Goal: Information Seeking & Learning: Learn about a topic

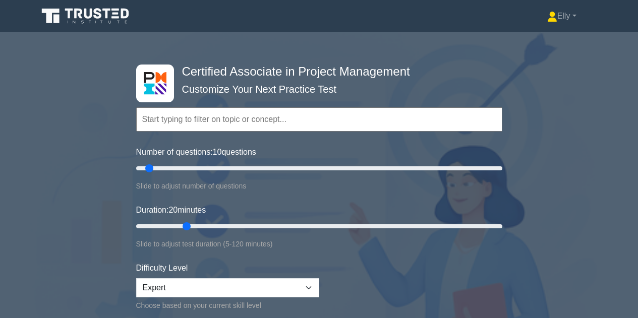
select select "expert"
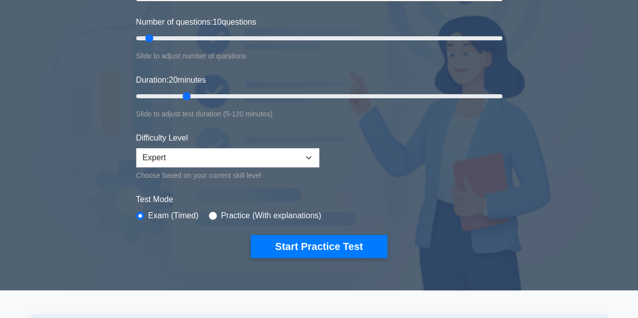
scroll to position [130, 0]
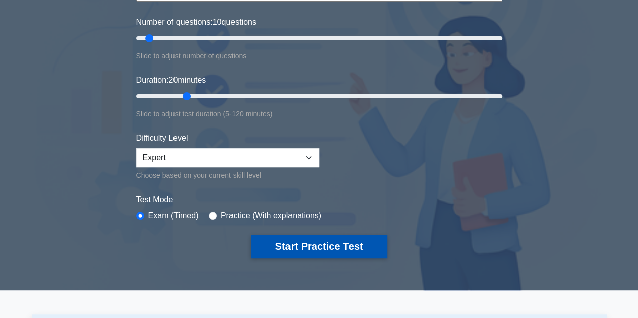
click at [303, 244] on button "Start Practice Test" at bounding box center [319, 246] width 136 height 23
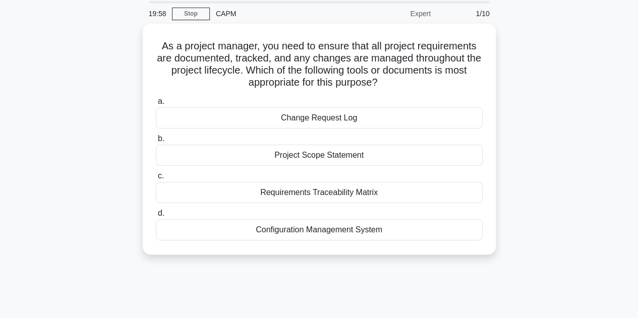
scroll to position [36, 0]
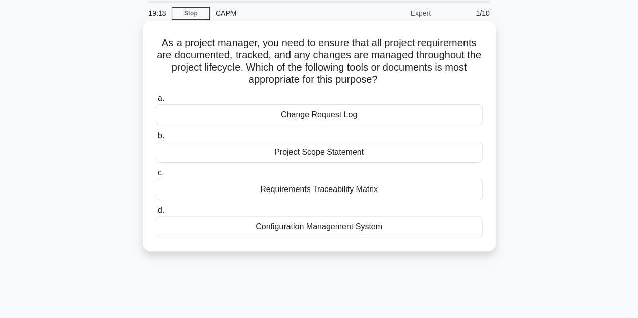
click at [419, 185] on div "Requirements Traceability Matrix" at bounding box center [319, 189] width 327 height 21
click at [156, 177] on input "c. Requirements Traceability Matrix" at bounding box center [156, 173] width 0 height 7
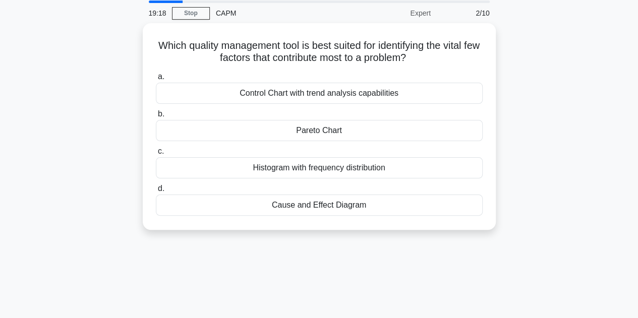
scroll to position [0, 0]
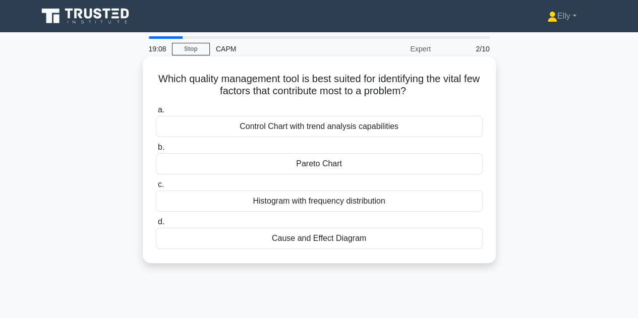
click at [431, 168] on div "Pareto Chart" at bounding box center [319, 163] width 327 height 21
click at [156, 151] on input "b. Pareto Chart" at bounding box center [156, 147] width 0 height 7
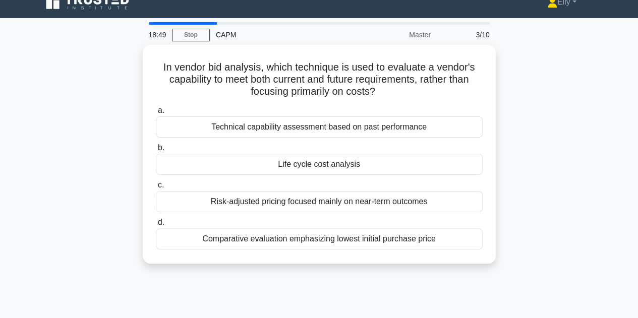
scroll to position [11, 0]
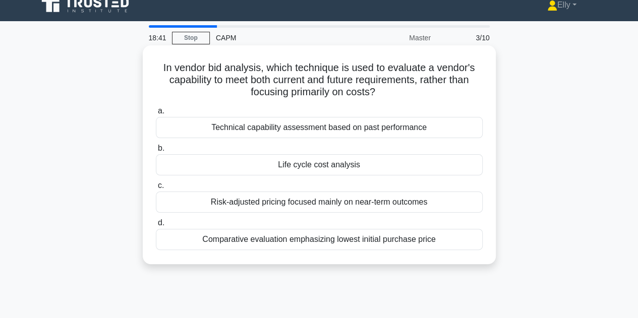
click at [434, 128] on div "Technical capability assessment based on past performance" at bounding box center [319, 127] width 327 height 21
click at [156, 115] on input "a. Technical capability assessment based on past performance" at bounding box center [156, 111] width 0 height 7
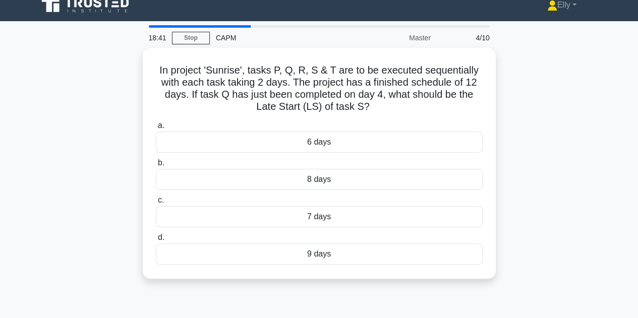
scroll to position [0, 0]
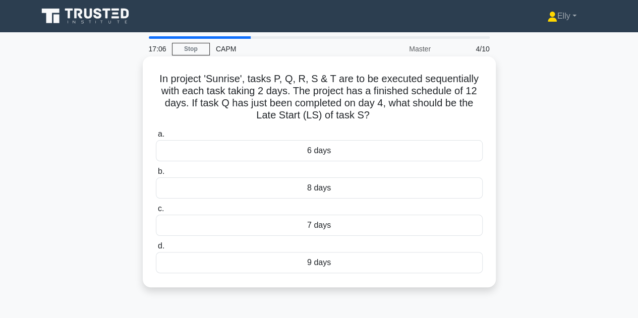
click at [334, 232] on div "7 days" at bounding box center [319, 225] width 327 height 21
click at [156, 212] on input "c. 7 days" at bounding box center [156, 209] width 0 height 7
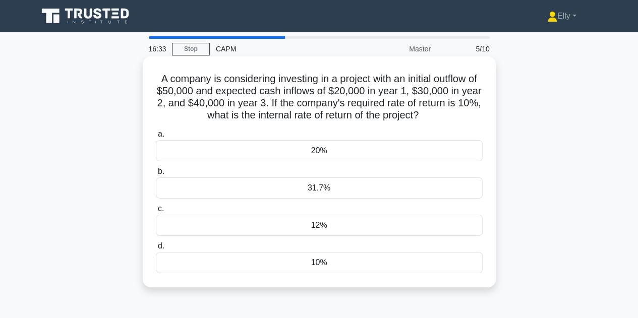
click at [357, 264] on div "10%" at bounding box center [319, 262] width 327 height 21
click at [156, 250] on input "d. 10%" at bounding box center [156, 246] width 0 height 7
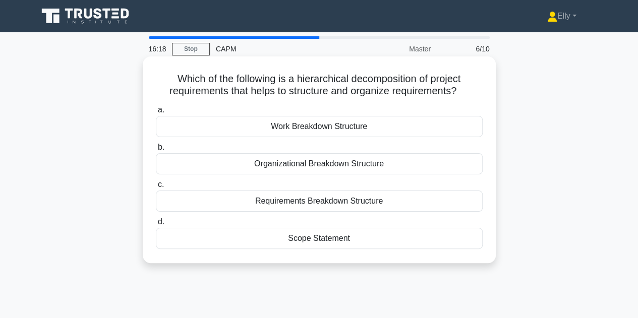
click at [392, 206] on div "Requirements Breakdown Structure" at bounding box center [319, 201] width 327 height 21
click at [156, 188] on input "c. Requirements Breakdown Structure" at bounding box center [156, 185] width 0 height 7
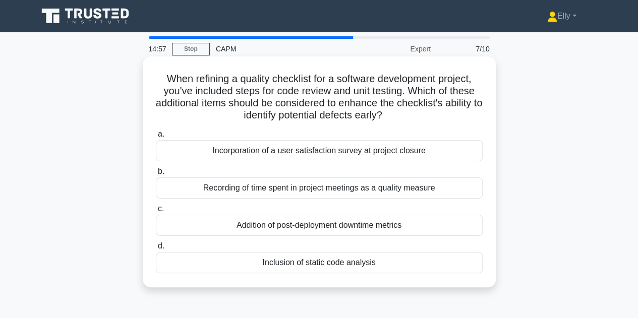
click at [416, 265] on div "Inclusion of static code analysis" at bounding box center [319, 262] width 327 height 21
click at [156, 250] on input "d. Inclusion of static code analysis" at bounding box center [156, 246] width 0 height 7
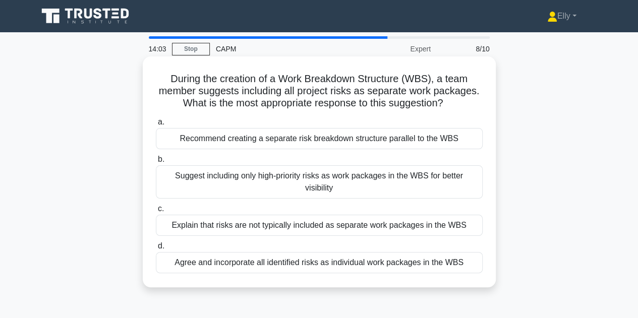
click at [444, 140] on div "Recommend creating a separate risk breakdown structure parallel to the WBS" at bounding box center [319, 138] width 327 height 21
click at [156, 126] on input "a. Recommend creating a separate risk breakdown structure parallel to the WBS" at bounding box center [156, 122] width 0 height 7
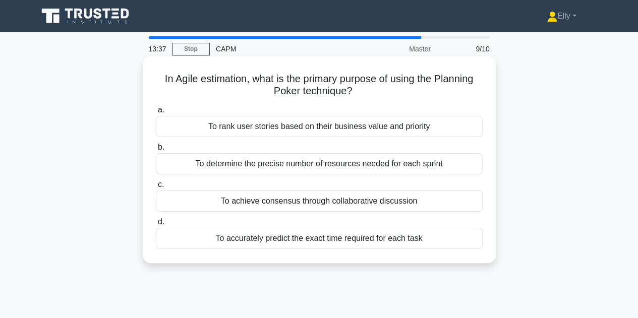
click at [443, 128] on div "To rank user stories based on their business value and priority" at bounding box center [319, 126] width 327 height 21
click at [156, 114] on input "a. To rank user stories based on their business value and priority" at bounding box center [156, 110] width 0 height 7
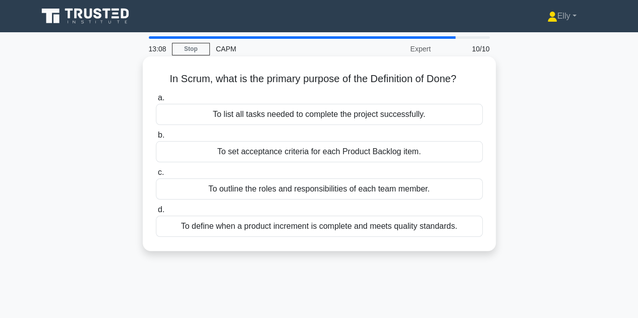
click at [421, 152] on div "To set acceptance criteria for each Product Backlog item." at bounding box center [319, 151] width 327 height 21
click at [156, 139] on input "b. To set acceptance criteria for each Product Backlog item." at bounding box center [156, 135] width 0 height 7
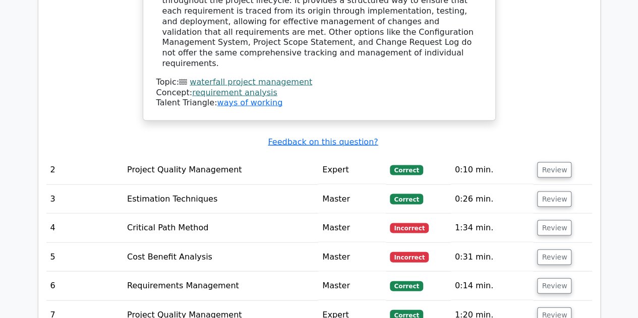
scroll to position [961, 0]
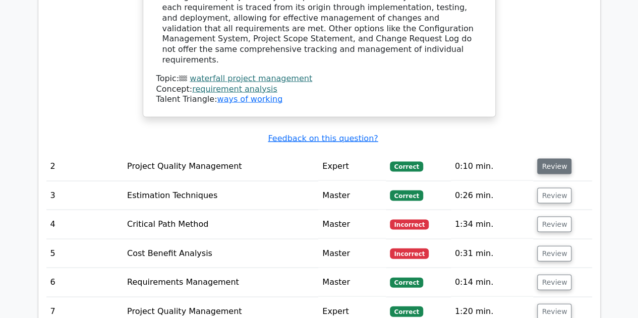
click at [552, 159] on button "Review" at bounding box center [555, 167] width 34 height 16
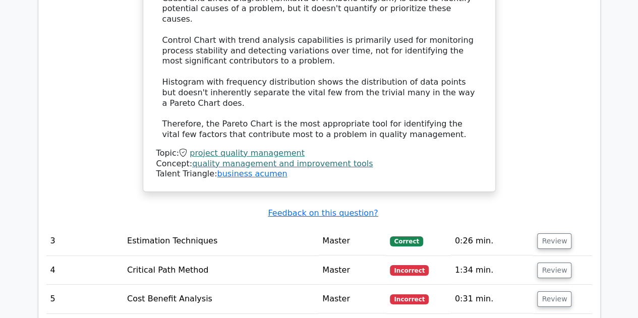
scroll to position [1515, 0]
click at [560, 233] on button "Review" at bounding box center [555, 241] width 34 height 16
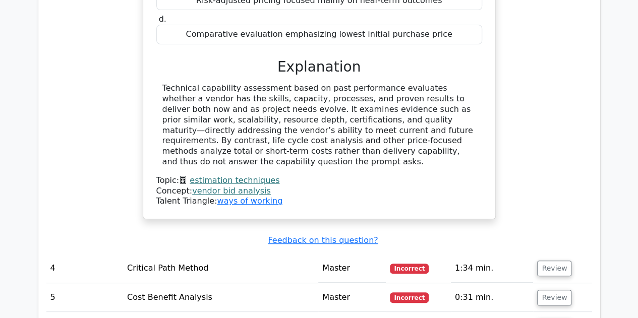
scroll to position [1918, 0]
click at [551, 260] on button "Review" at bounding box center [555, 268] width 34 height 16
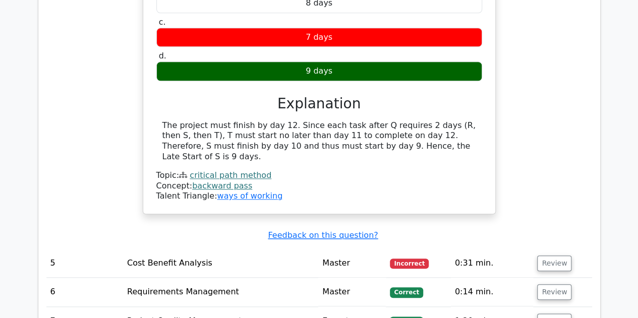
scroll to position [2325, 0]
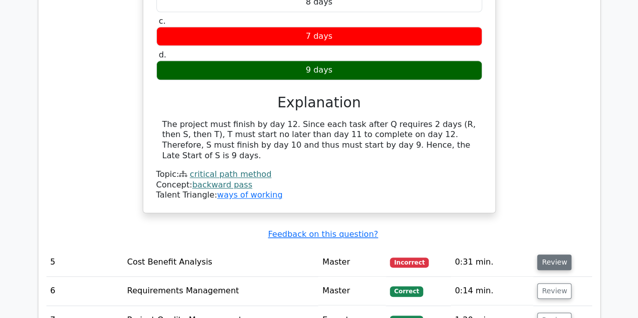
click at [555, 255] on button "Review" at bounding box center [555, 263] width 34 height 16
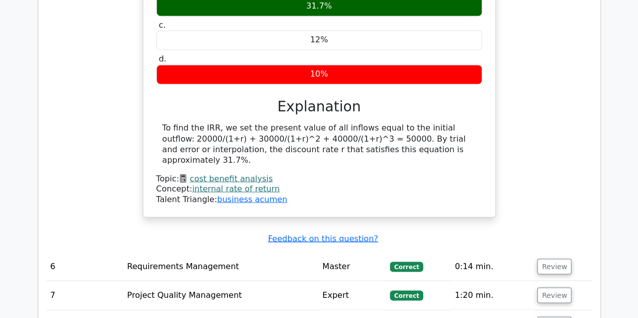
scroll to position [2734, 0]
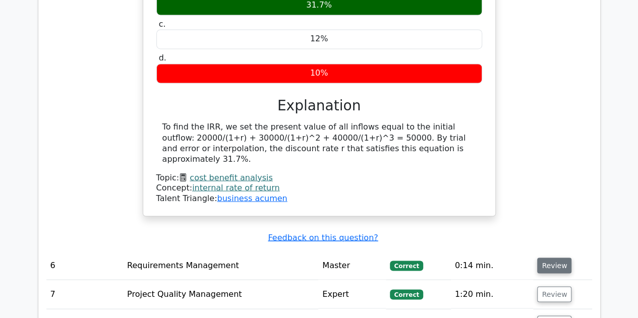
click at [553, 258] on button "Review" at bounding box center [555, 266] width 34 height 16
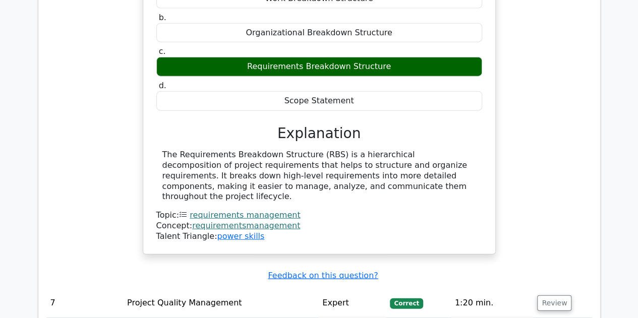
scroll to position [3107, 0]
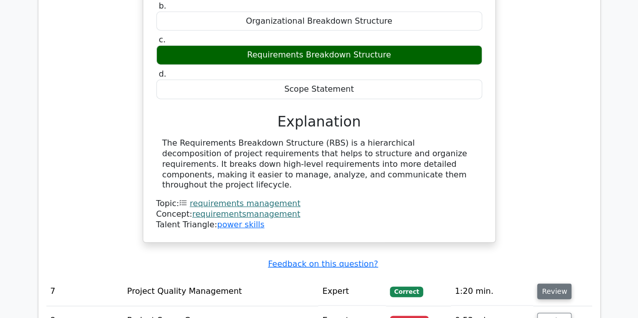
click at [555, 284] on button "Review" at bounding box center [555, 292] width 34 height 16
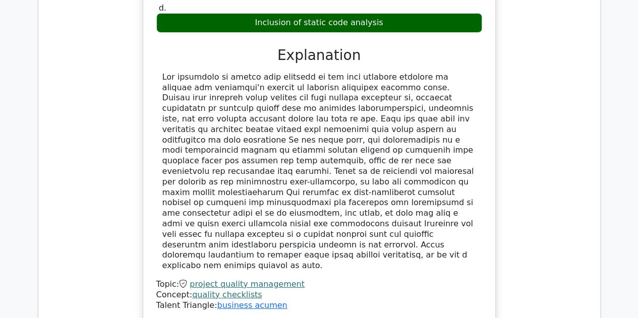
scroll to position [3602, 0]
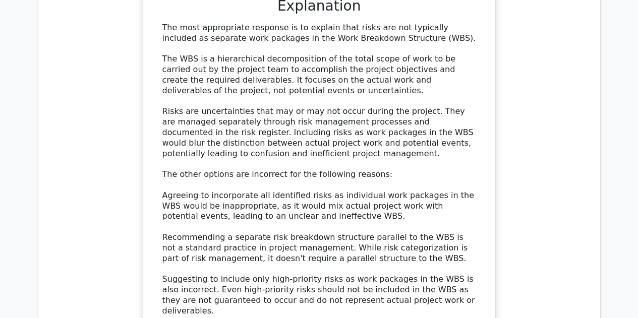
scroll to position [4238, 0]
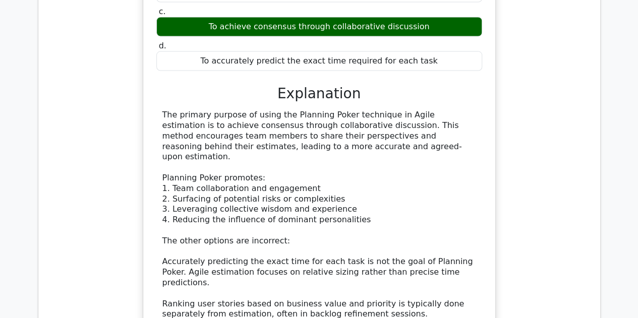
scroll to position [4814, 0]
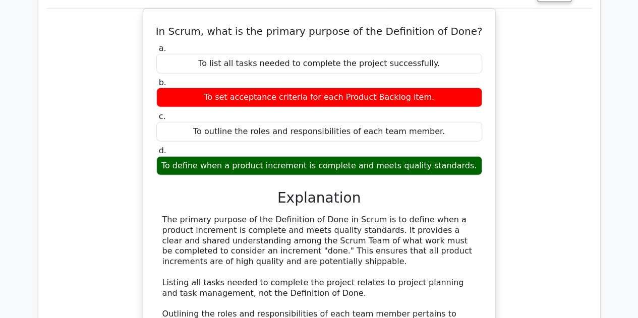
scroll to position [5374, 0]
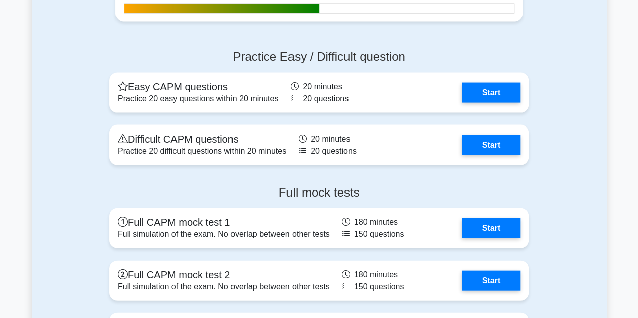
scroll to position [2949, 0]
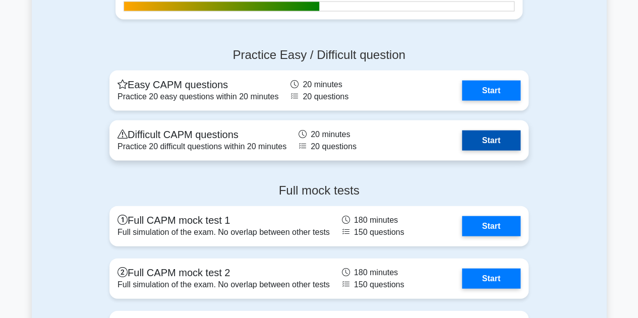
click at [492, 139] on link "Start" at bounding box center [491, 141] width 59 height 20
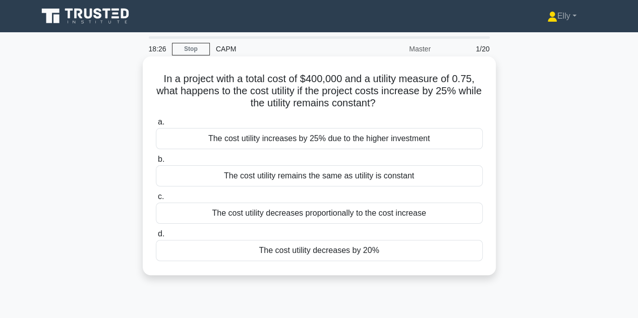
click at [334, 217] on div "The cost utility decreases proportionally to the cost increase" at bounding box center [319, 213] width 327 height 21
click at [156, 200] on input "c. The cost utility decreases proportionally to the cost increase" at bounding box center [156, 197] width 0 height 7
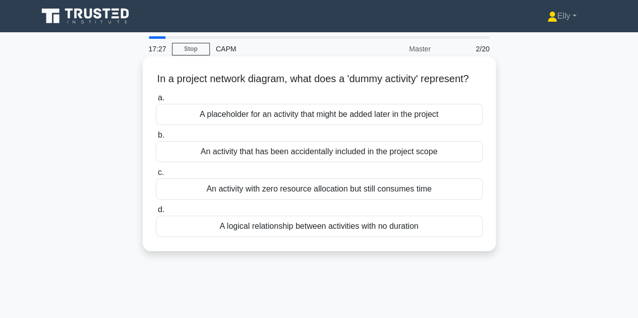
click at [396, 237] on div "A logical relationship between activities with no duration" at bounding box center [319, 226] width 327 height 21
click at [156, 213] on input "d. A logical relationship between activities with no duration" at bounding box center [156, 210] width 0 height 7
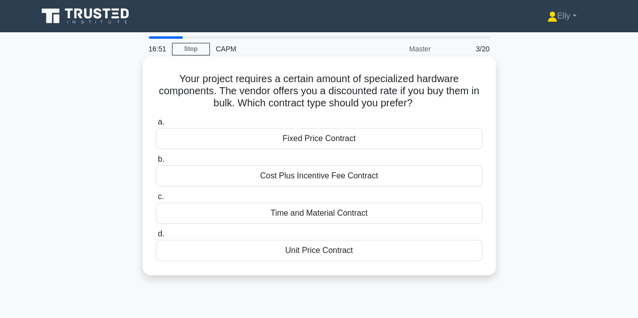
click at [366, 257] on div "Unit Price Contract" at bounding box center [319, 250] width 327 height 21
click at [156, 238] on input "d. Unit Price Contract" at bounding box center [156, 234] width 0 height 7
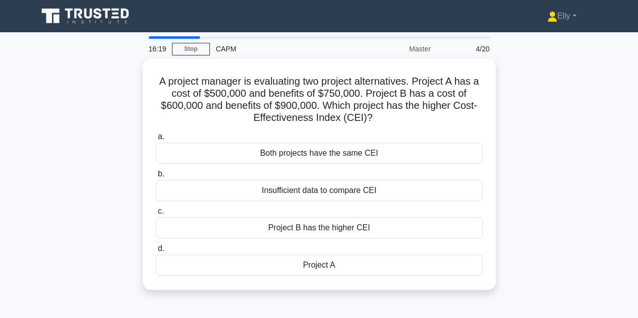
click at [552, 162] on div "A project manager is evaluating two project alternatives. Project A has a cost …" at bounding box center [319, 180] width 575 height 243
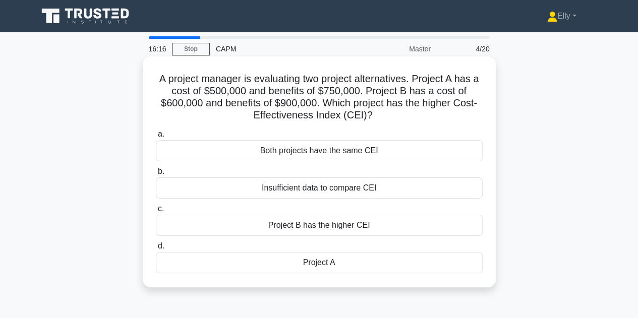
click at [378, 154] on div "Both projects have the same CEI" at bounding box center [319, 150] width 327 height 21
click at [156, 138] on input "a. Both projects have the same CEI" at bounding box center [156, 134] width 0 height 7
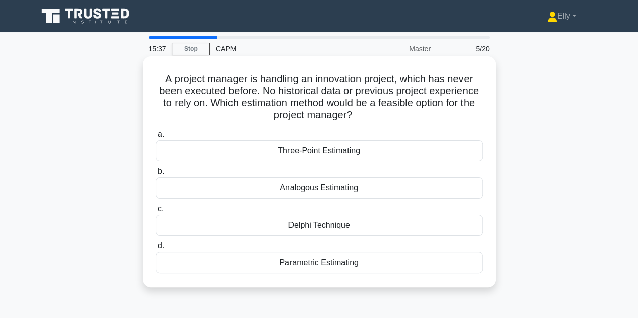
click at [358, 230] on div "Delphi Technique" at bounding box center [319, 225] width 327 height 21
click at [156, 212] on input "c. Delphi Technique" at bounding box center [156, 209] width 0 height 7
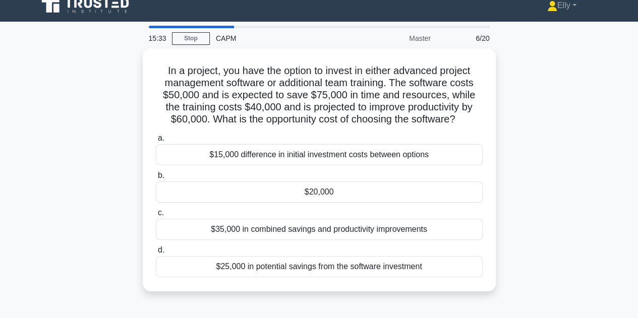
scroll to position [11, 0]
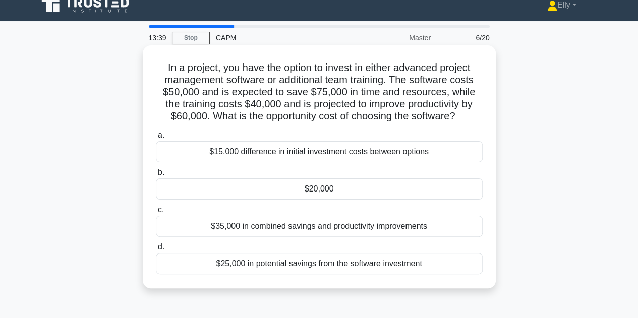
click at [404, 231] on div "$35,000 in combined savings and productivity improvements" at bounding box center [319, 226] width 327 height 21
click at [156, 213] on input "c. $35,000 in combined savings and productivity improvements" at bounding box center [156, 210] width 0 height 7
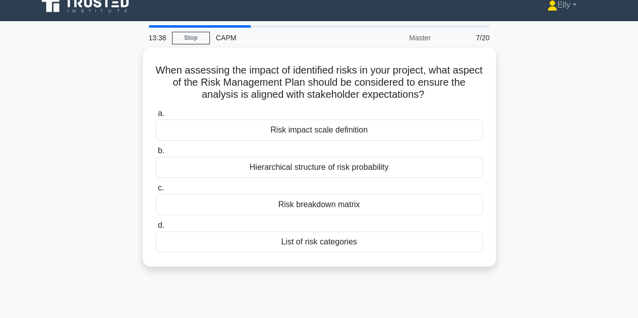
scroll to position [0, 0]
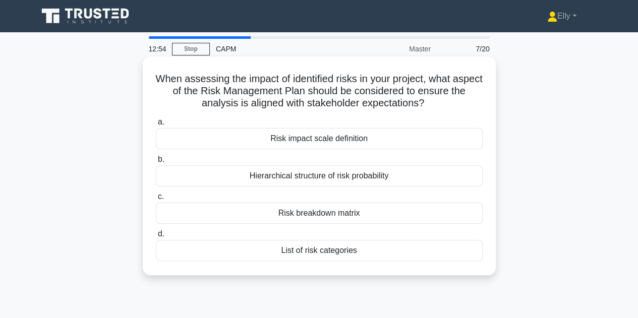
click at [400, 178] on div "Hierarchical structure of risk probability" at bounding box center [319, 176] width 327 height 21
click at [156, 163] on input "b. Hierarchical structure of risk probability" at bounding box center [156, 159] width 0 height 7
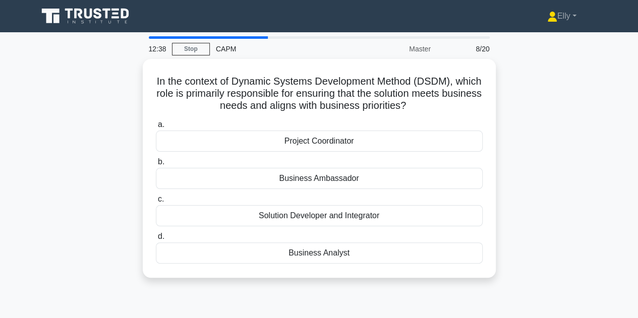
click at [373, 254] on div "Business Analyst" at bounding box center [319, 253] width 327 height 21
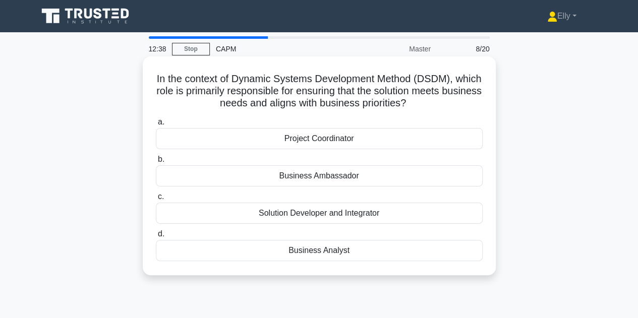
click at [156, 238] on input "d. Business Analyst" at bounding box center [156, 234] width 0 height 7
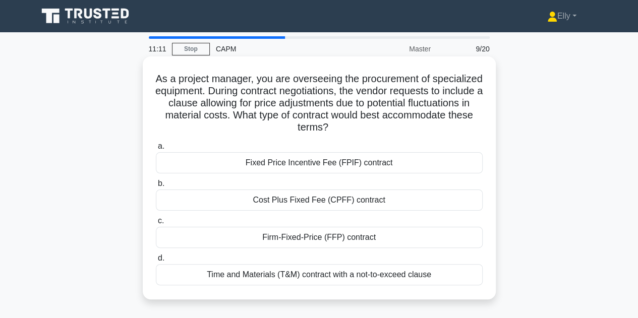
click at [415, 159] on div "Fixed Price Incentive Fee (FPIF) contract" at bounding box center [319, 162] width 327 height 21
click at [156, 150] on input "a. Fixed Price Incentive Fee (FPIF) contract" at bounding box center [156, 146] width 0 height 7
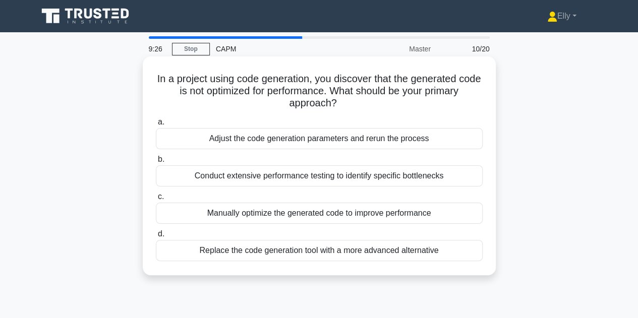
click at [448, 181] on div "Conduct extensive performance testing to identify specific bottlenecks" at bounding box center [319, 176] width 327 height 21
click at [156, 163] on input "b. Conduct extensive performance testing to identify specific bottlenecks" at bounding box center [156, 159] width 0 height 7
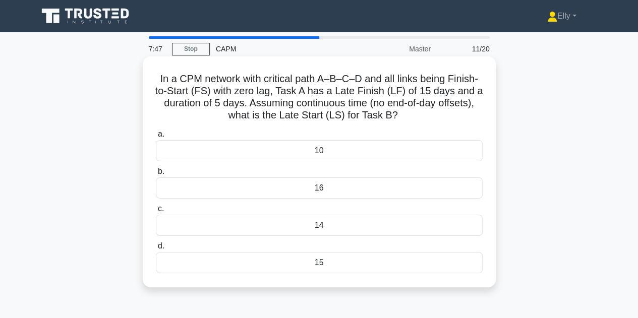
click at [364, 191] on div "16" at bounding box center [319, 188] width 327 height 21
click at [156, 175] on input "b. 16" at bounding box center [156, 172] width 0 height 7
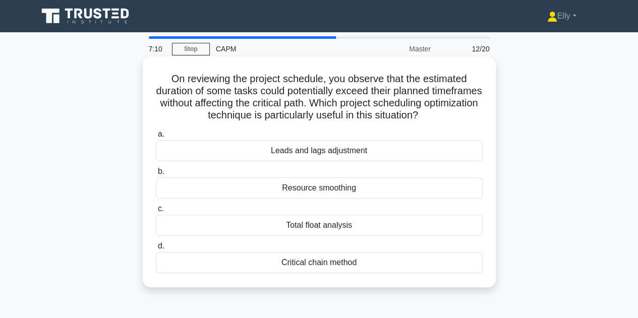
click at [386, 228] on div "Total float analysis" at bounding box center [319, 225] width 327 height 21
click at [156, 212] on input "c. Total float analysis" at bounding box center [156, 209] width 0 height 7
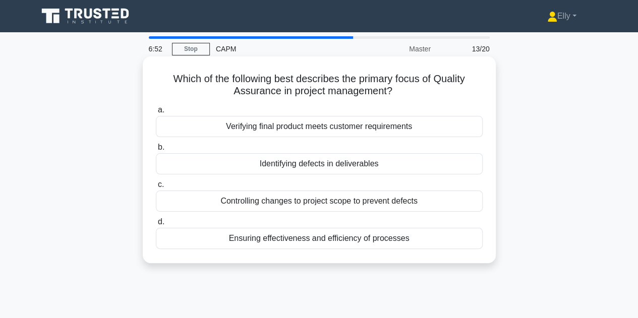
click at [401, 132] on div "Verifying final product meets customer requirements" at bounding box center [319, 126] width 327 height 21
click at [156, 114] on input "a. Verifying final product meets customer requirements" at bounding box center [156, 110] width 0 height 7
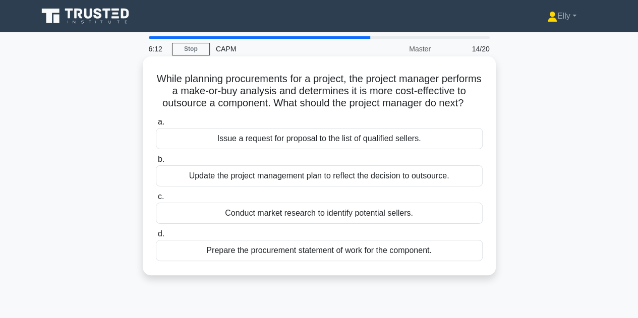
click at [438, 261] on div "Prepare the procurement statement of work for the component." at bounding box center [319, 250] width 327 height 21
click at [156, 238] on input "d. Prepare the procurement statement of work for the component." at bounding box center [156, 234] width 0 height 7
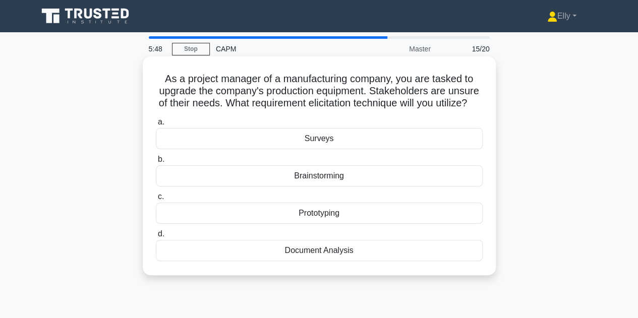
click at [426, 187] on div "Brainstorming" at bounding box center [319, 176] width 327 height 21
click at [156, 163] on input "b. Brainstorming" at bounding box center [156, 159] width 0 height 7
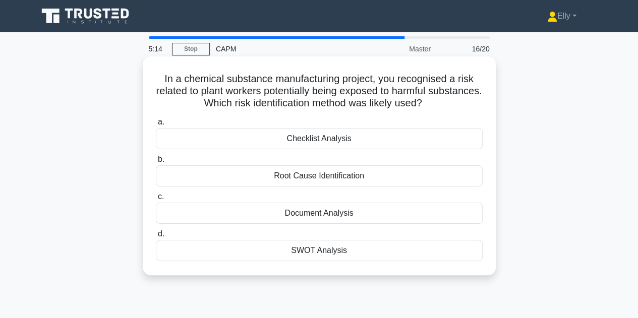
click at [386, 180] on div "Root Cause Identification" at bounding box center [319, 176] width 327 height 21
click at [156, 163] on input "b. Root Cause Identification" at bounding box center [156, 159] width 0 height 7
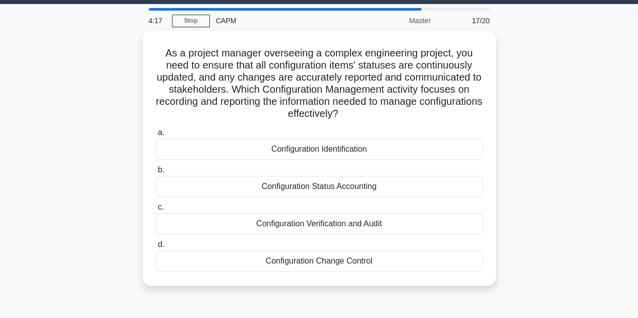
scroll to position [29, 0]
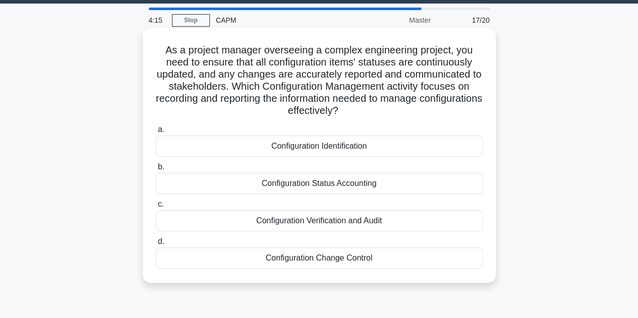
click at [403, 150] on div "Configuration Identification" at bounding box center [319, 146] width 327 height 21
click at [156, 133] on input "a. Configuration Identification" at bounding box center [156, 130] width 0 height 7
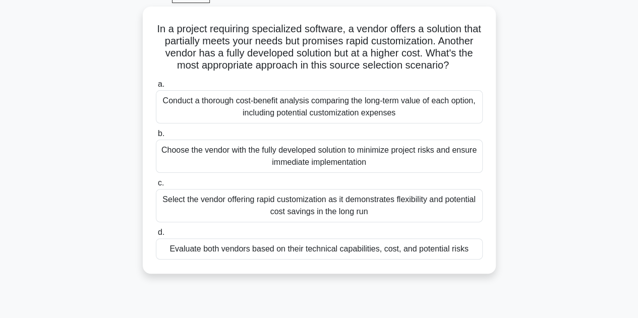
scroll to position [53, 0]
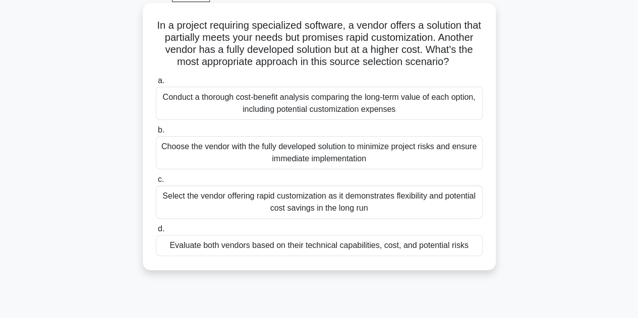
click at [436, 114] on div "Conduct a thorough cost-benefit analysis comparing the long-term value of each …" at bounding box center [319, 103] width 327 height 33
click at [156, 84] on input "a. Conduct a thorough cost-benefit analysis comparing the long-term value of ea…" at bounding box center [156, 81] width 0 height 7
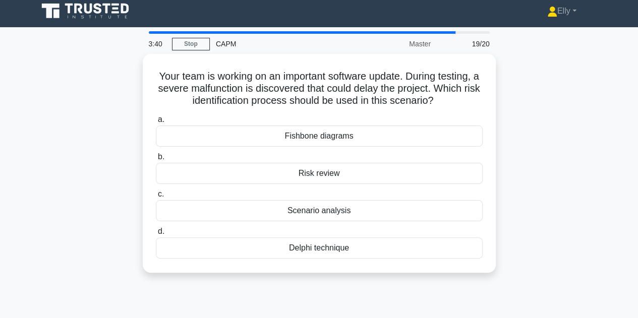
scroll to position [0, 0]
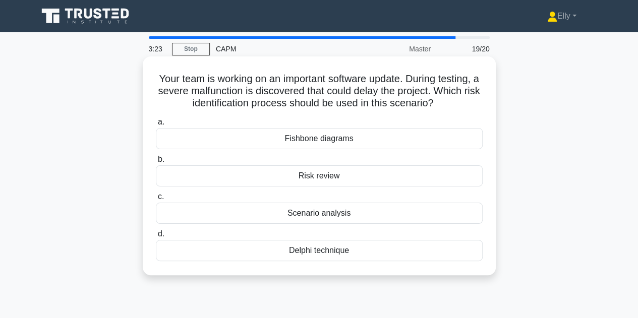
click at [451, 215] on div "Scenario analysis" at bounding box center [319, 213] width 327 height 21
click at [156, 200] on input "c. Scenario analysis" at bounding box center [156, 197] width 0 height 7
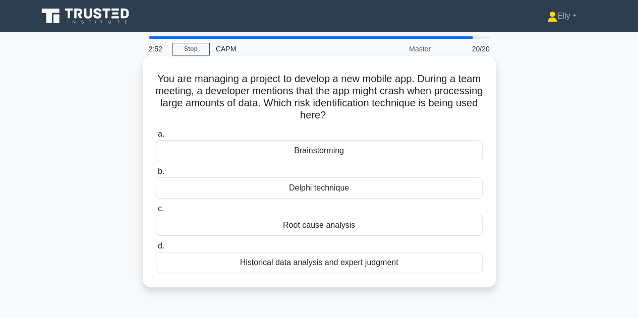
click at [451, 223] on div "Root cause analysis" at bounding box center [319, 225] width 327 height 21
click at [156, 212] on input "c. Root cause analysis" at bounding box center [156, 209] width 0 height 7
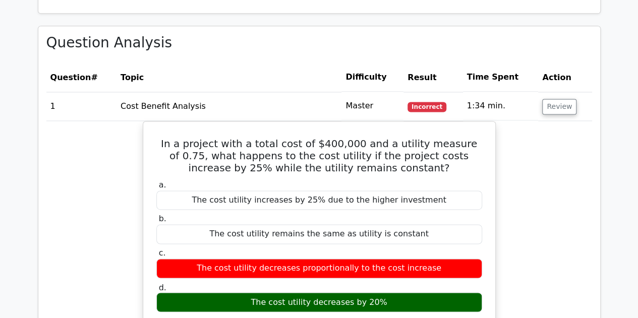
scroll to position [684, 0]
